Goal: Navigation & Orientation: Find specific page/section

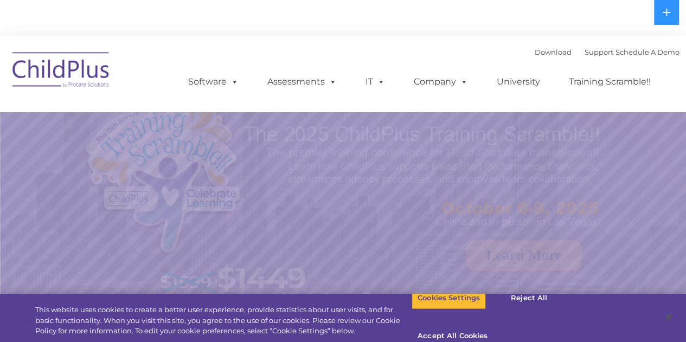
select select "MEDIUM"
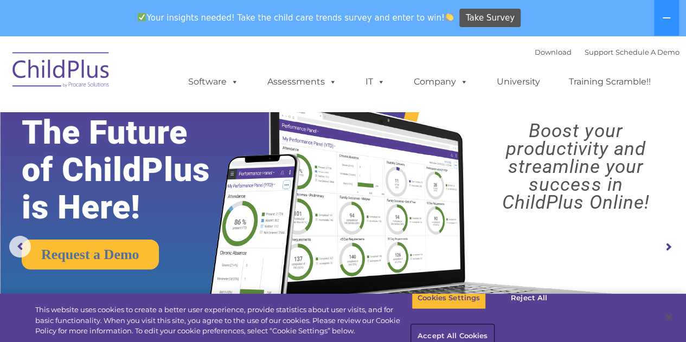
click at [494, 325] on button "Accept All Cookies" at bounding box center [453, 336] width 82 height 23
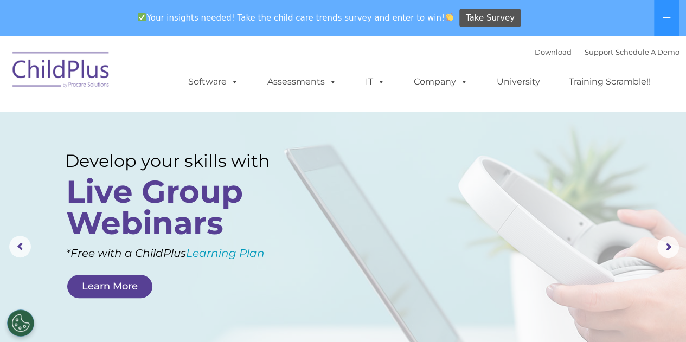
click at [19, 26] on div "Your insights needed! Take the child care trends survey and enter to win! Take …" at bounding box center [328, 18] width 656 height 35
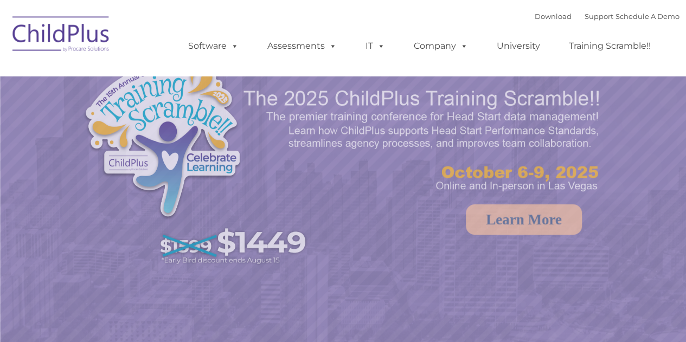
select select "MEDIUM"
